Goal: Task Accomplishment & Management: Manage account settings

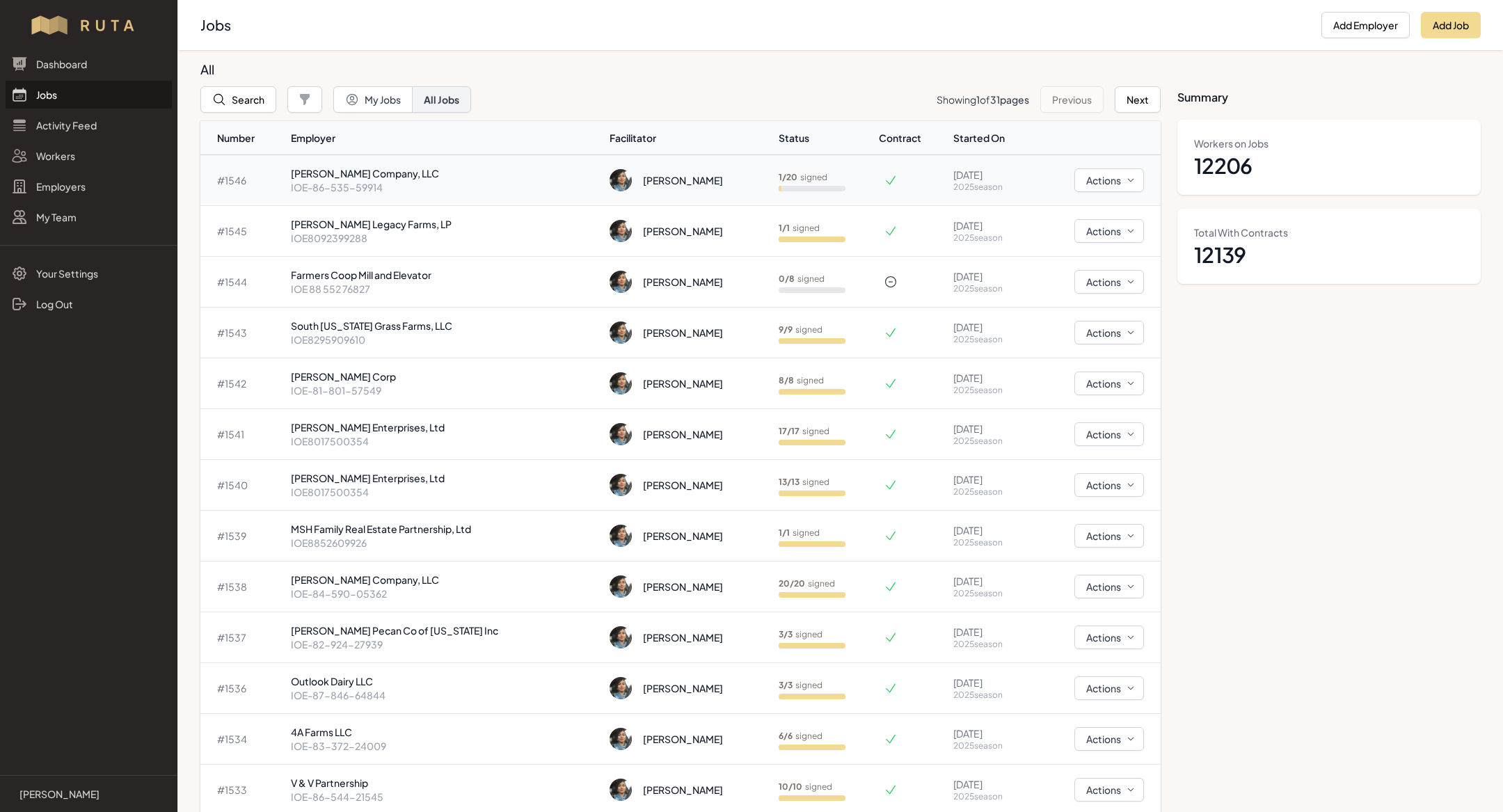
click at [417, 168] on p "[PERSON_NAME] Company, LLC" at bounding box center [445, 173] width 309 height 14
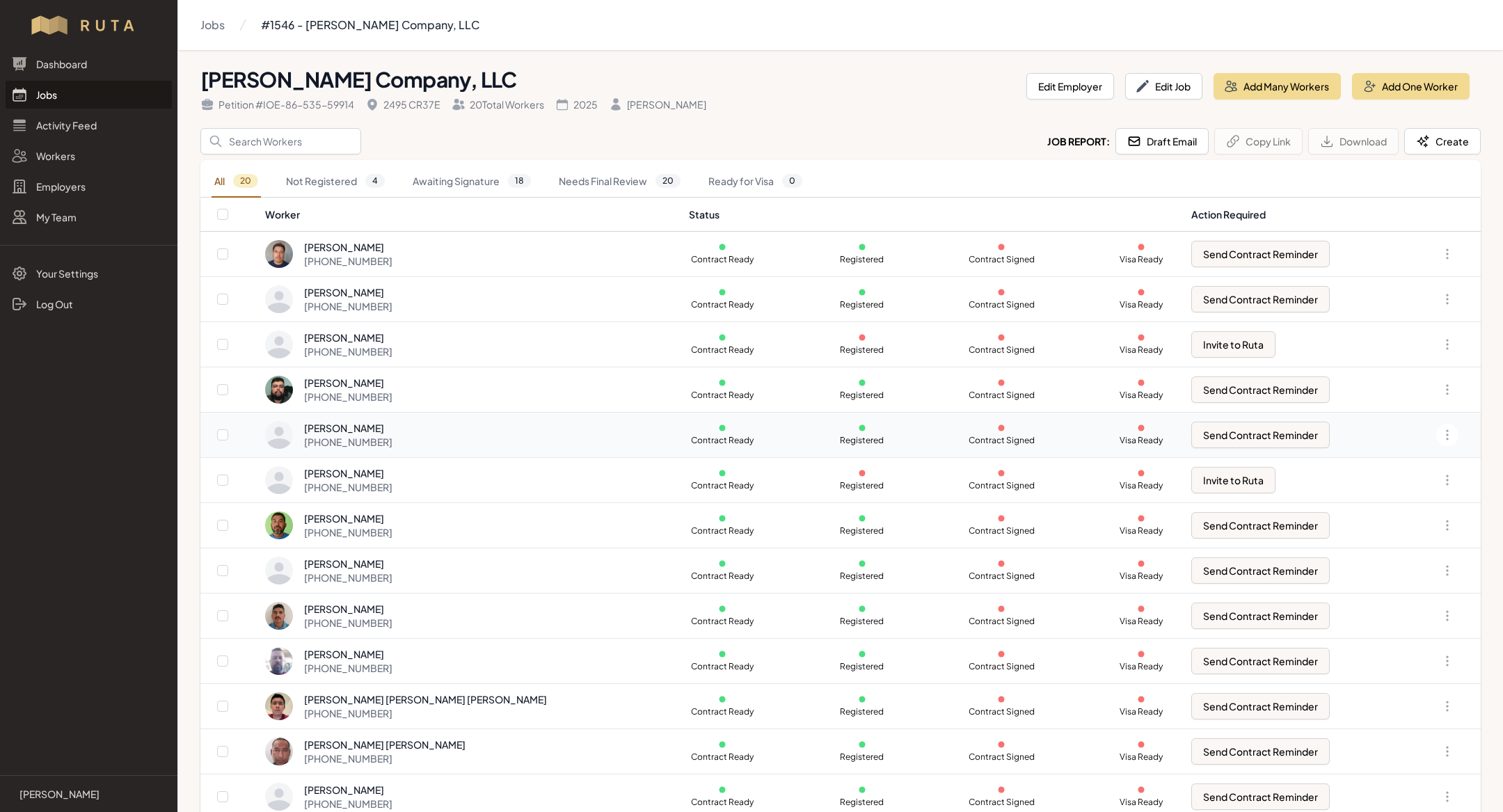
click at [393, 435] on div "+1 720 676 5990" at bounding box center [348, 442] width 89 height 14
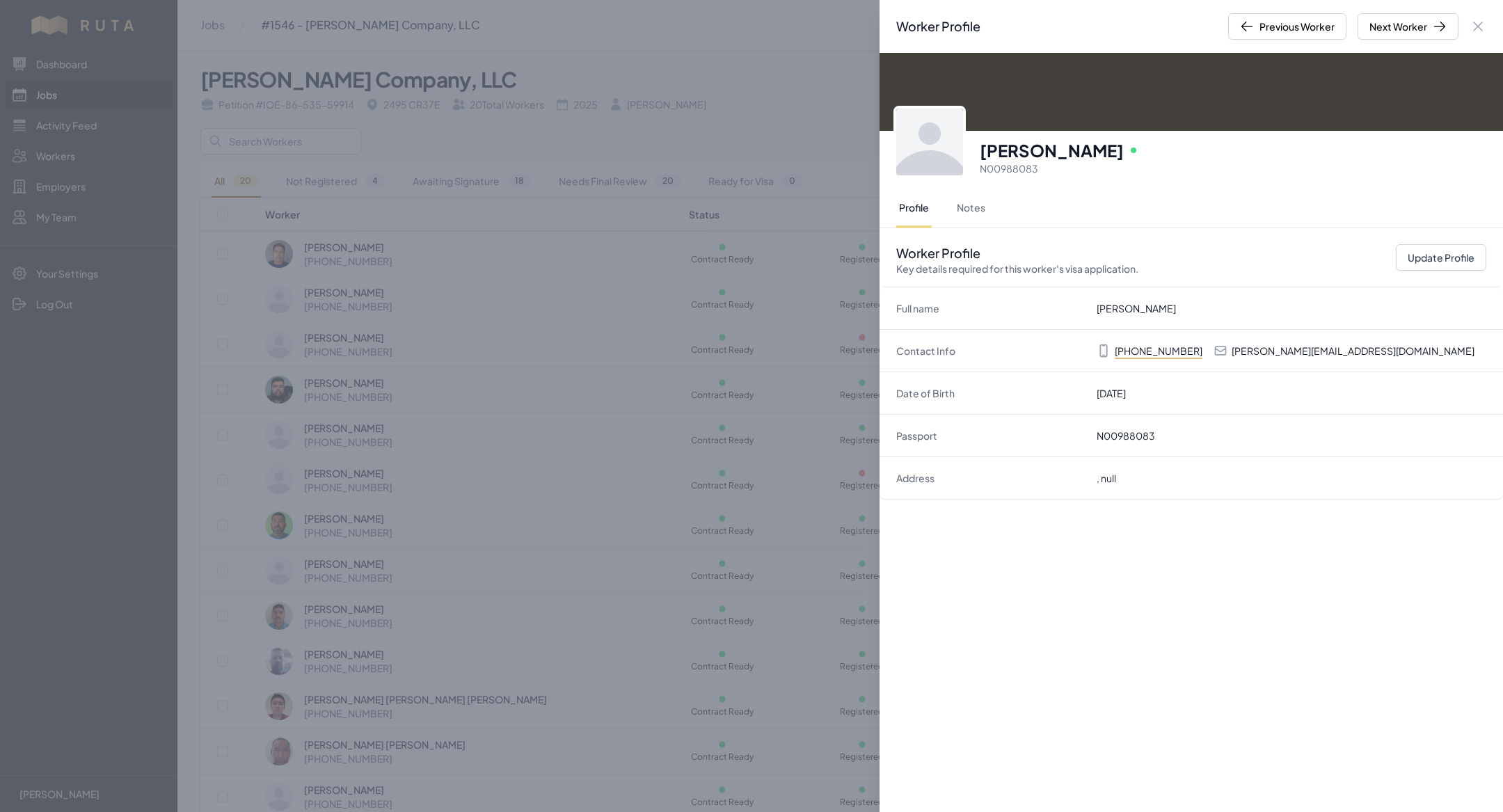
click at [1314, 354] on p "Gerardo.vill.lpz21@gmail.com" at bounding box center [1353, 351] width 242 height 14
copy p "Gerardo.vill.lpz21@gmail.com"
click at [731, 419] on div "Worker Profile Previous Worker Next Worker Close panel Gerardo Villaverde Lopez…" at bounding box center [752, 406] width 1503 height 812
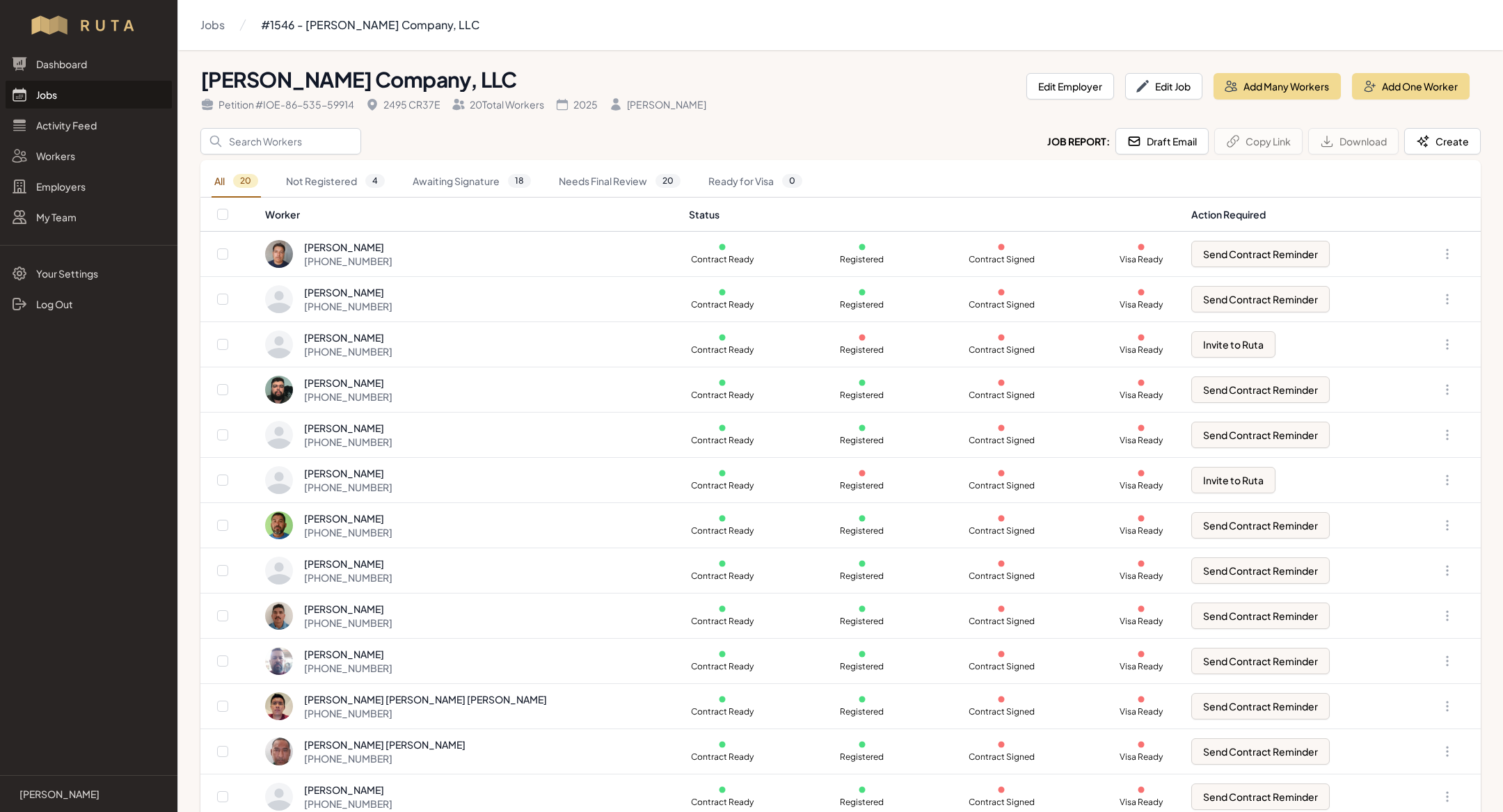
click at [109, 94] on link "Jobs" at bounding box center [89, 94] width 166 height 28
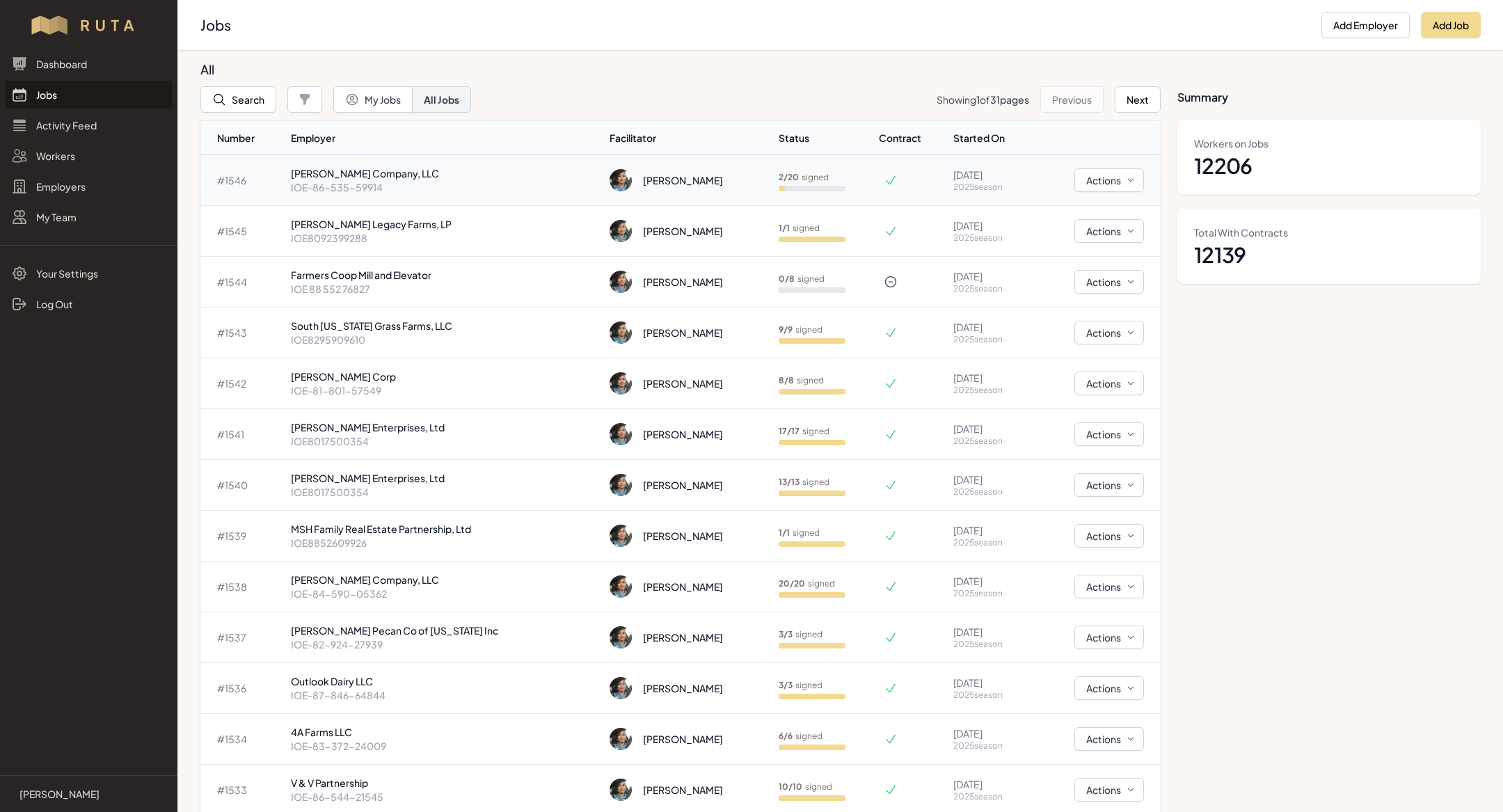
click at [360, 180] on p "IOE-86-535-59914" at bounding box center [445, 187] width 309 height 14
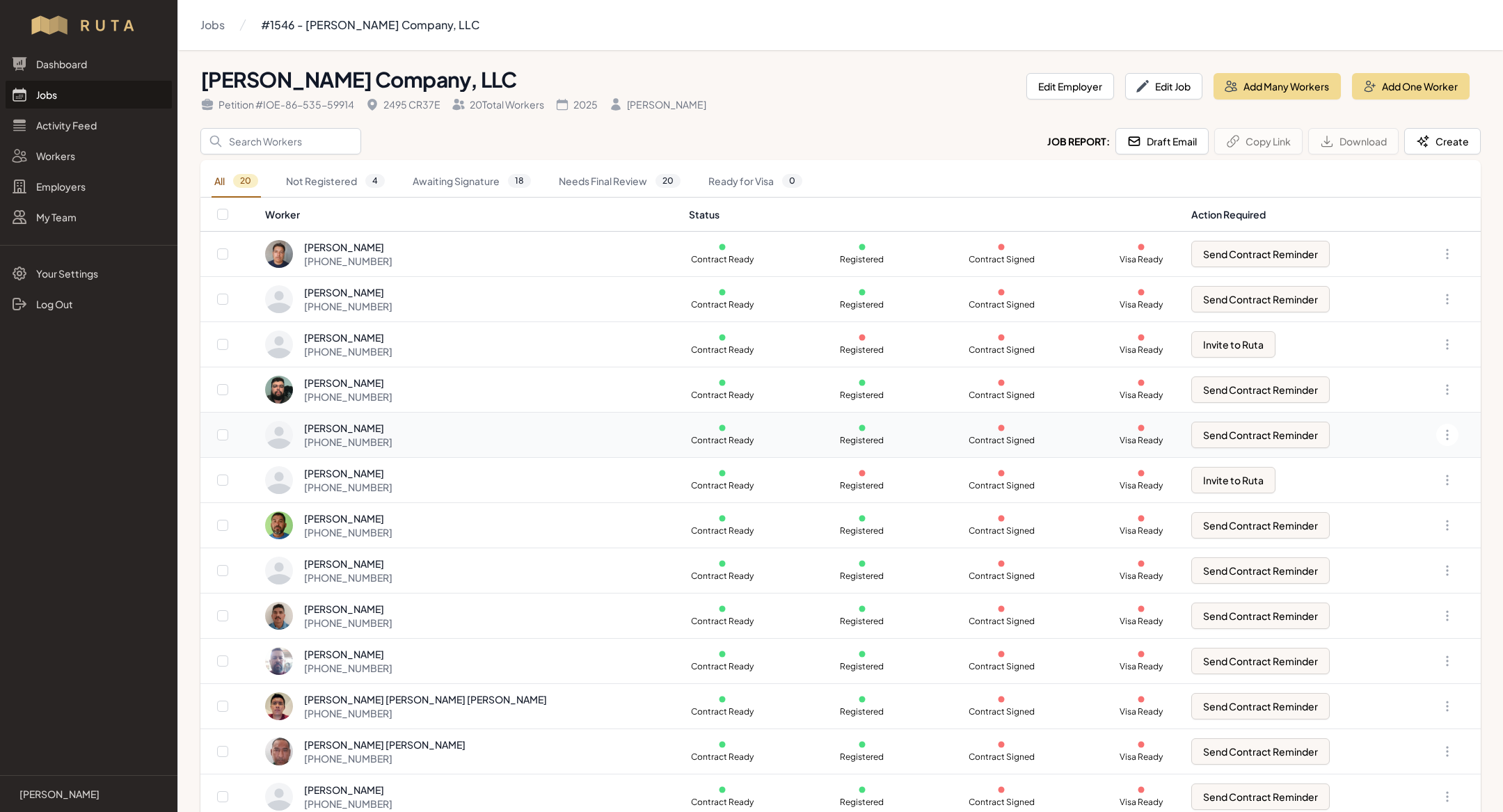
click at [439, 445] on div "Gerardo Villaverde Lopez +1 720 676 5990" at bounding box center [469, 435] width 408 height 28
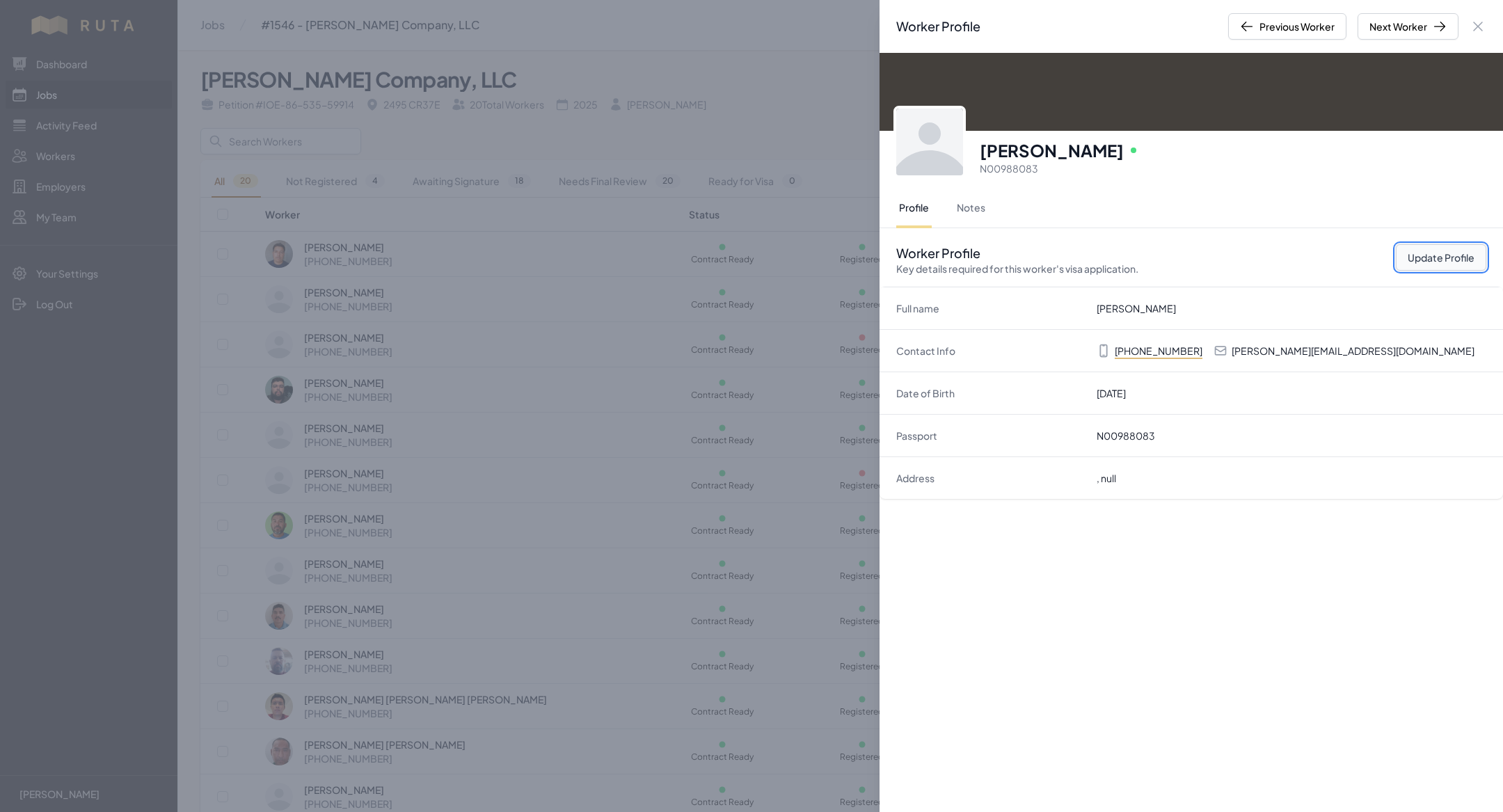
click at [1411, 249] on button "Update Profile" at bounding box center [1440, 258] width 90 height 27
select select "US"
select select "H-2B"
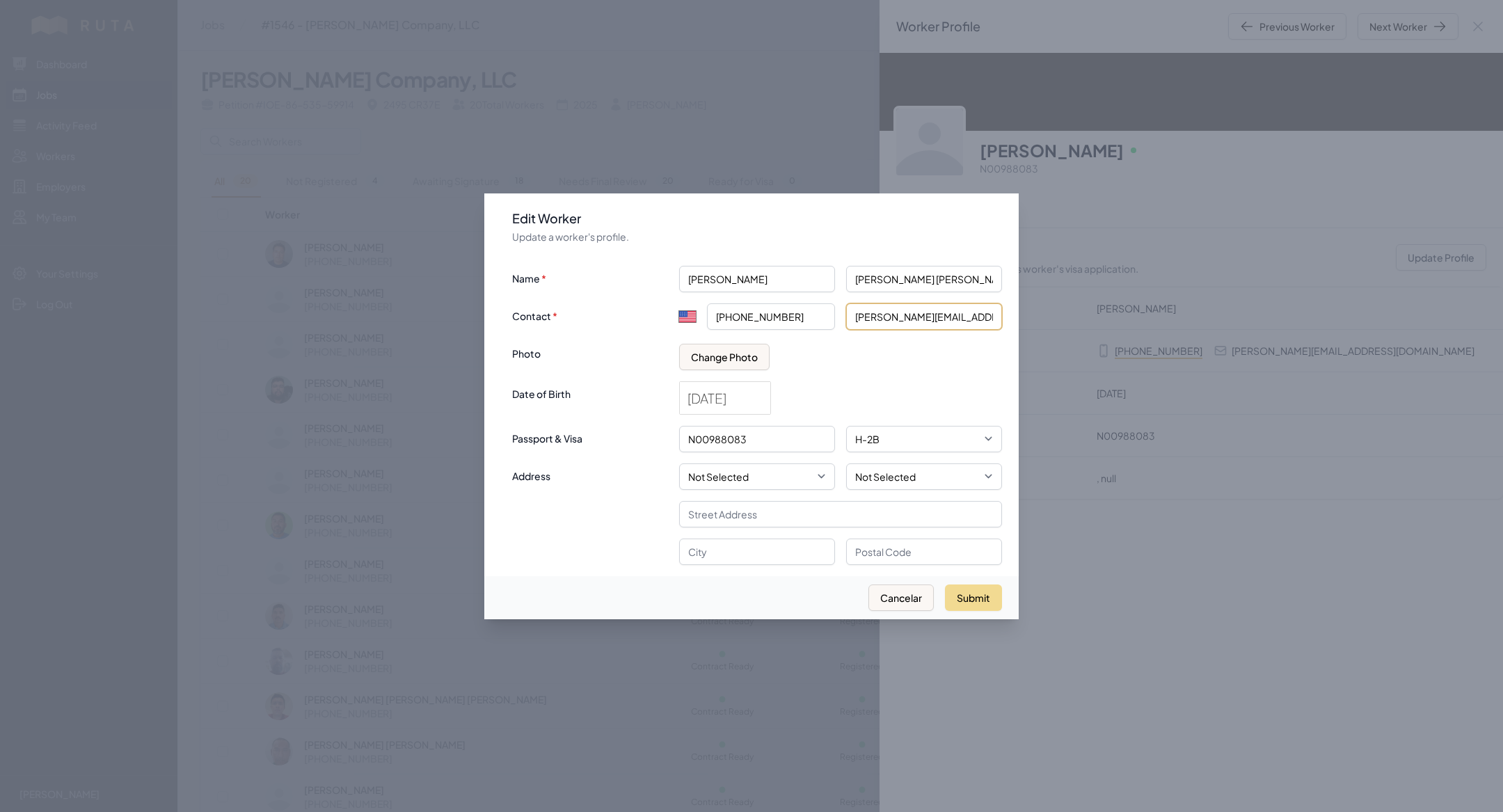
click at [913, 323] on input "Gerardo.vill.lpz21@gmail.com" at bounding box center [924, 317] width 156 height 27
paste input "Gerardo.Vill.Lpz.21@Gmail.com"
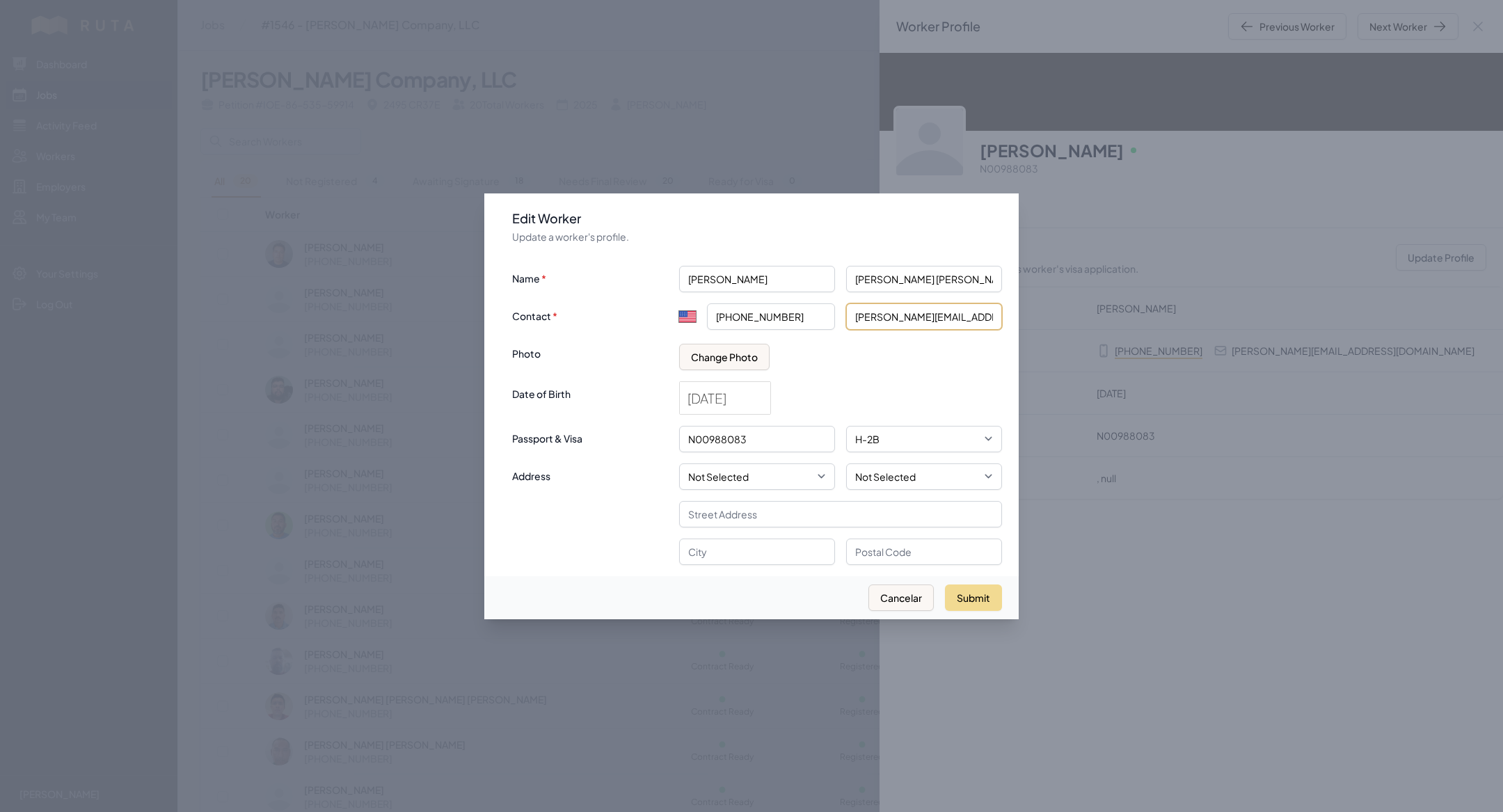
click at [860, 320] on input "Gerardo.Vill.Lpz.21@Gmail.com" at bounding box center [924, 317] width 156 height 27
type input "gerardo.vill.Lpz.21@gmail.com"
click button "submit" at bounding box center [0, 0] width 0 height 0
select select "MX"
type input "+52"
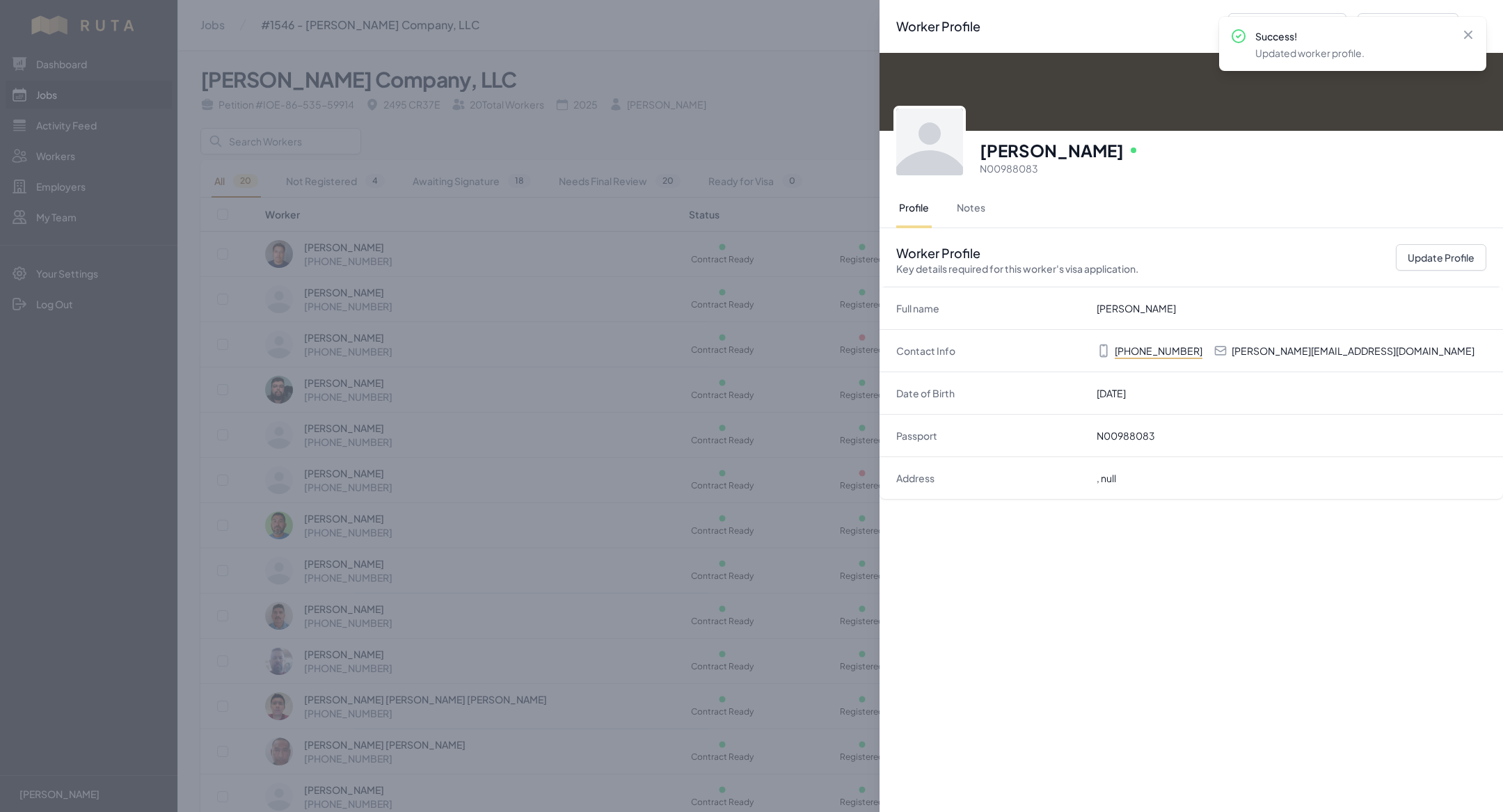
click at [718, 496] on div "Worker Profile Previous Worker Next Worker Close panel Gerardo Villaverde Lopez…" at bounding box center [752, 406] width 1503 height 812
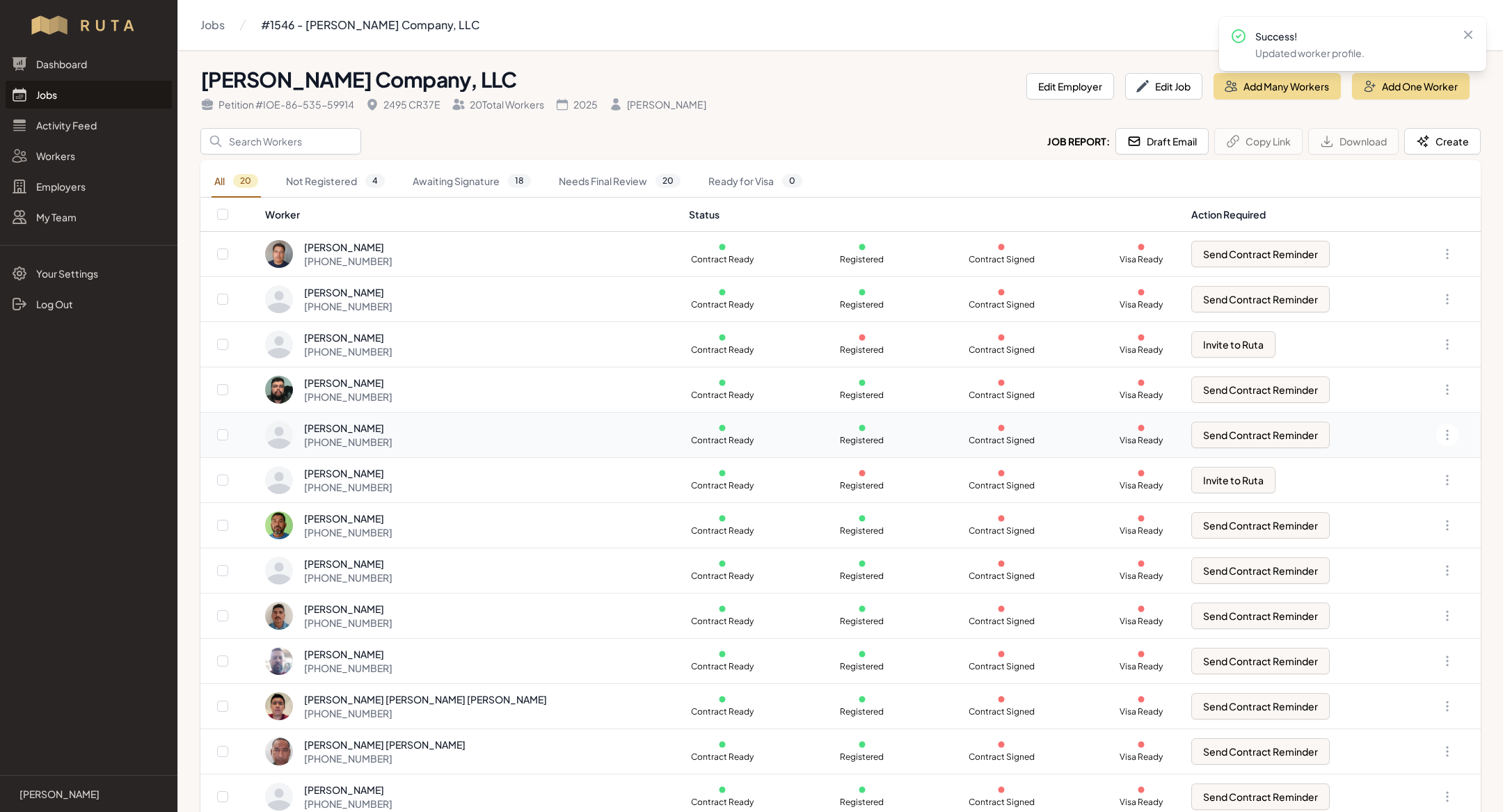
click at [456, 434] on div "Gerardo Villaverde Lopez +1 720 676 5990" at bounding box center [469, 435] width 408 height 28
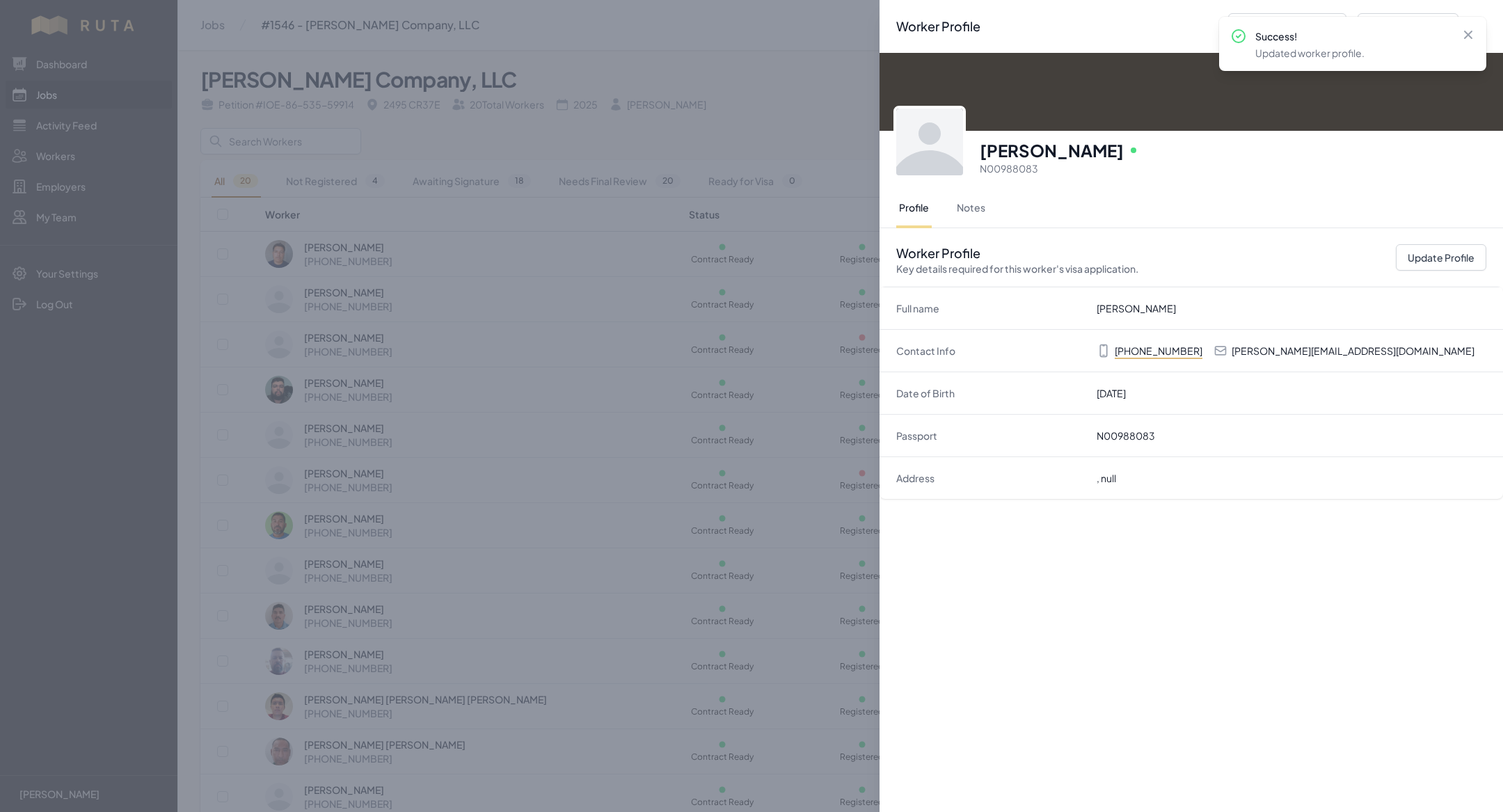
click at [687, 571] on div "Worker Profile Previous Worker Next Worker Close panel Gerardo Villaverde Lopez…" at bounding box center [752, 406] width 1503 height 812
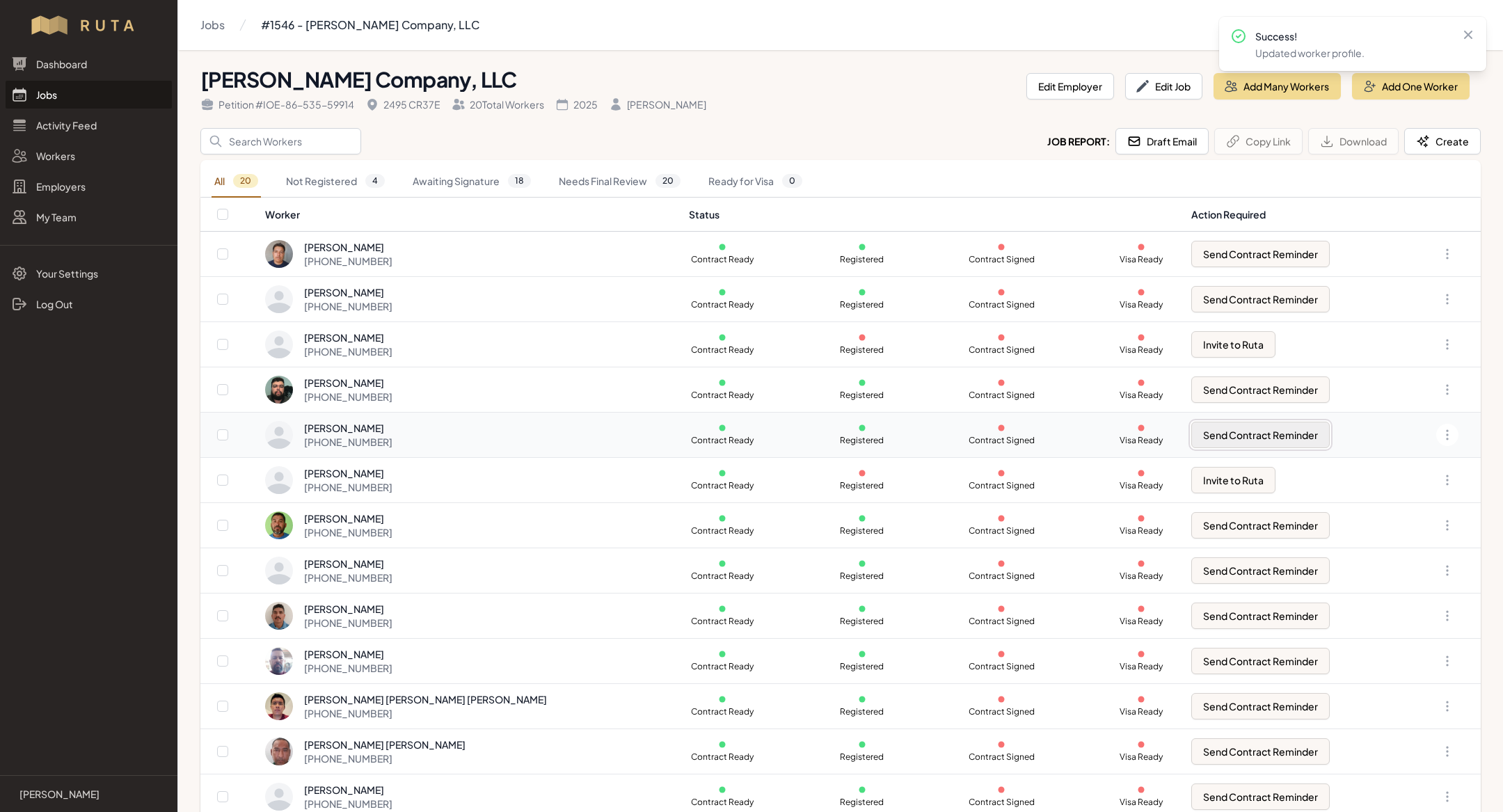
click at [1234, 431] on button "Send Contract Reminder" at bounding box center [1261, 435] width 139 height 27
checkbox input "true"
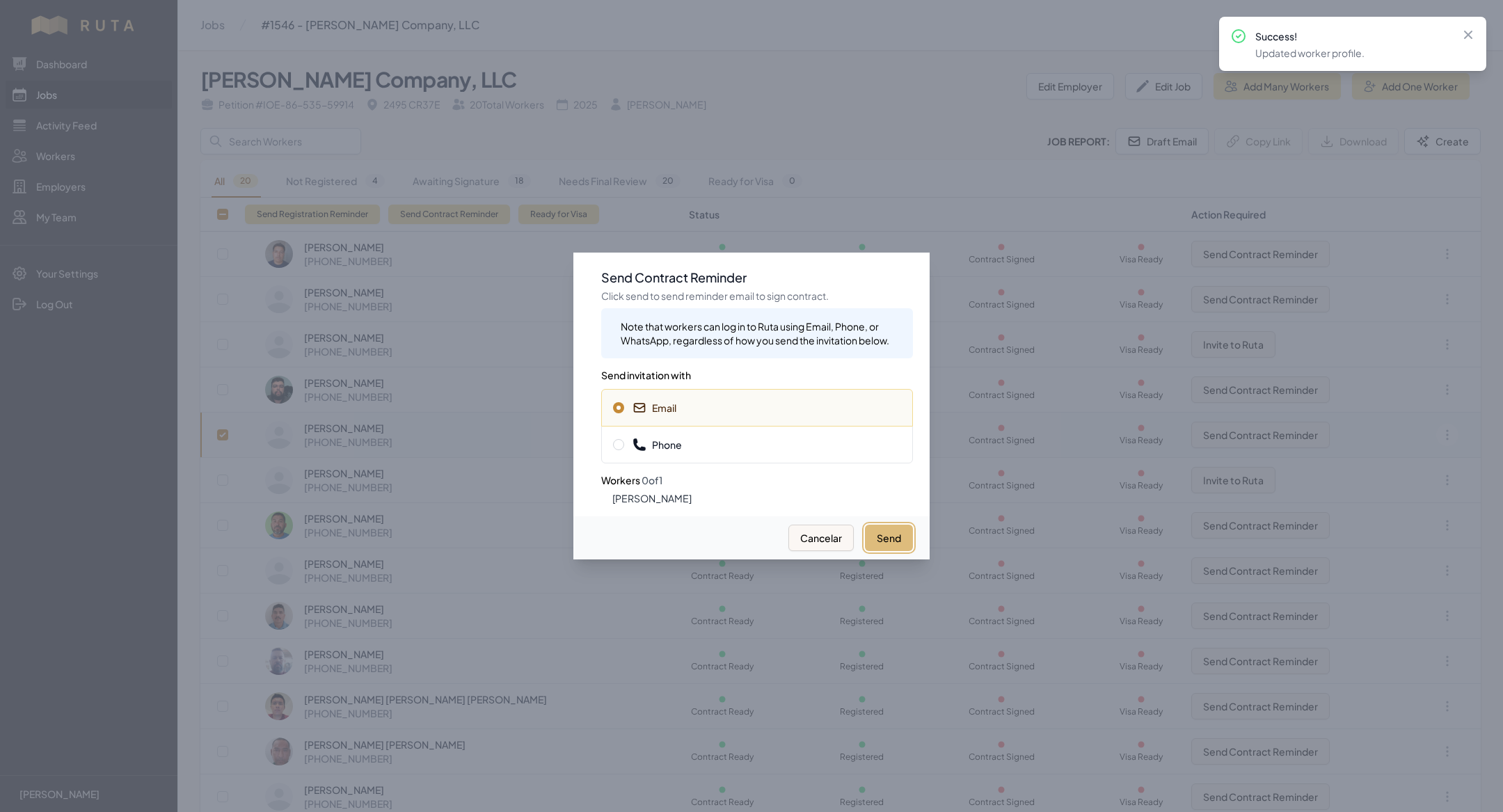
click at [900, 537] on button "Send" at bounding box center [889, 537] width 48 height 27
